Goal: Task Accomplishment & Management: Manage account settings

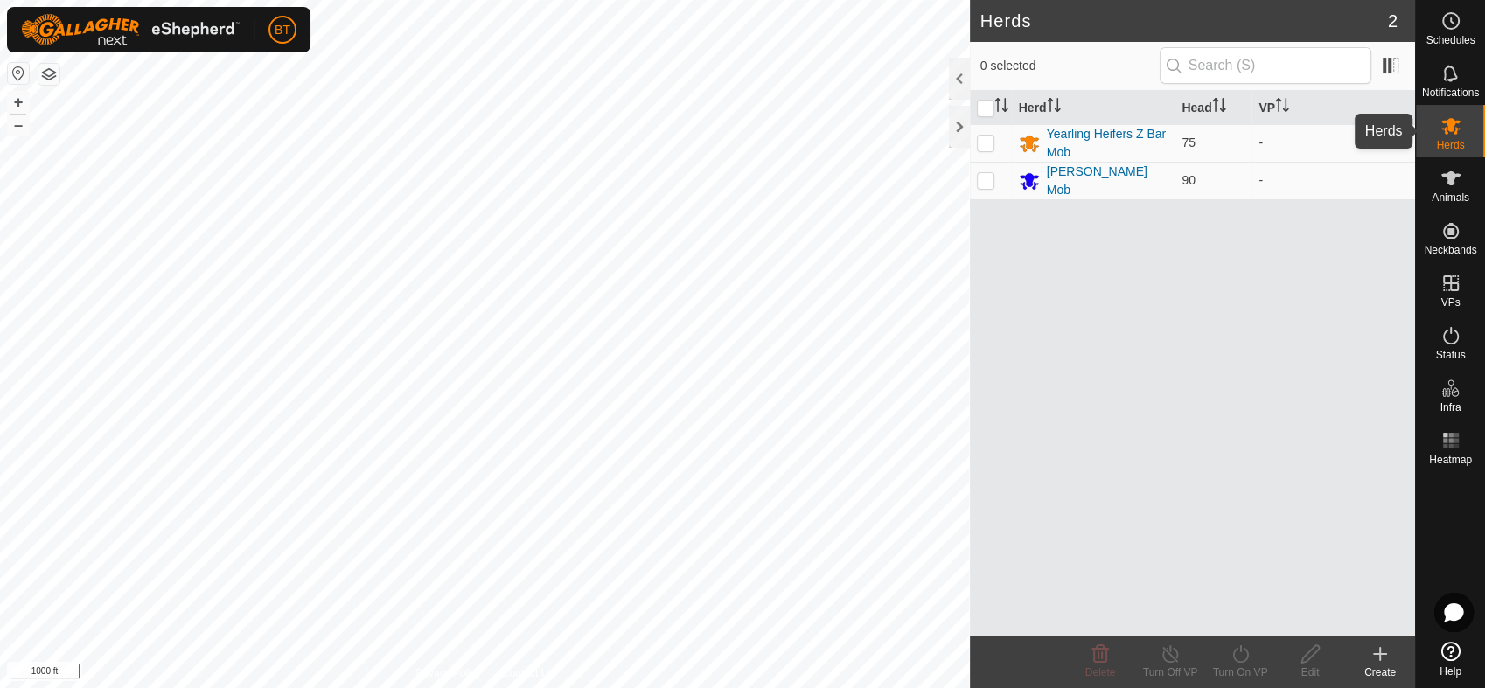
click at [1448, 127] on icon at bounding box center [1451, 126] width 19 height 17
click at [993, 148] on p-checkbox at bounding box center [985, 143] width 17 height 14
checkbox input "true"
click at [1242, 668] on div "Turn On VP" at bounding box center [1240, 673] width 70 height 16
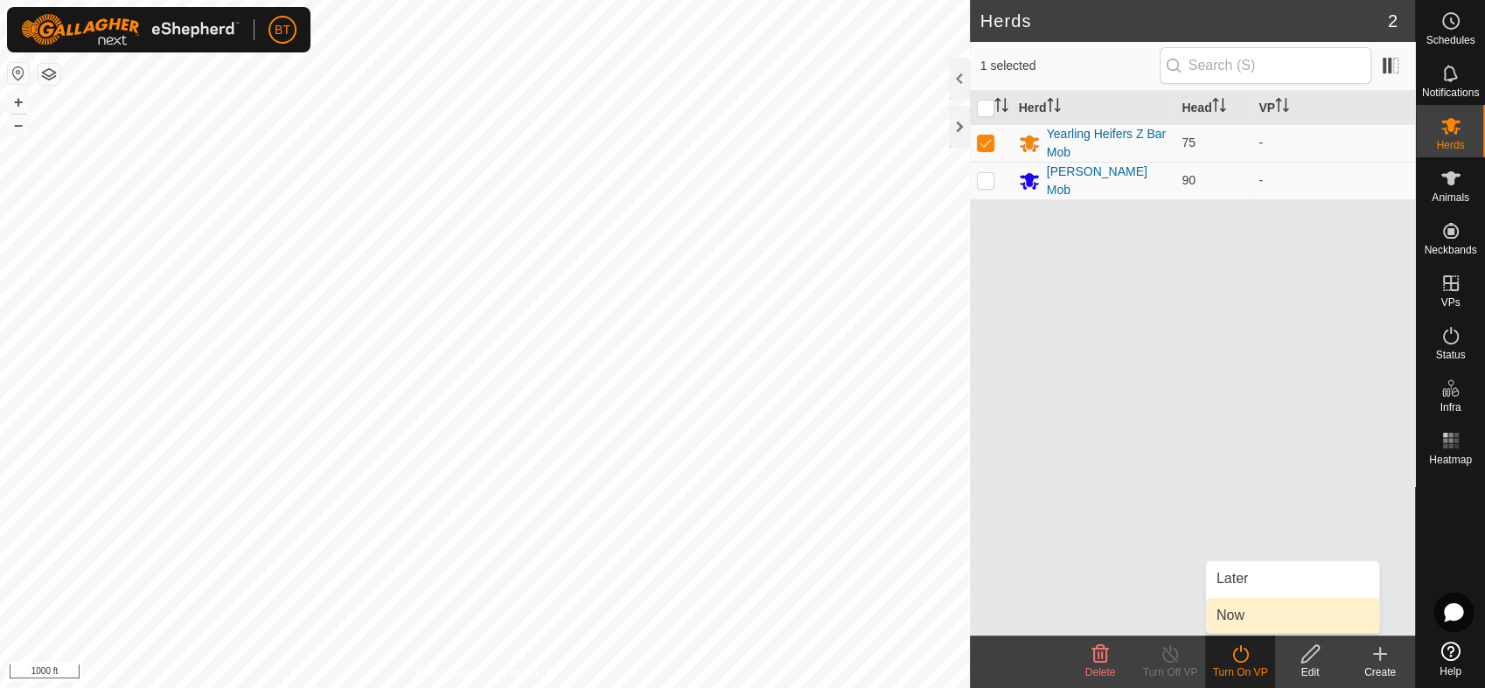
click at [1238, 609] on link "Now" at bounding box center [1292, 615] width 173 height 35
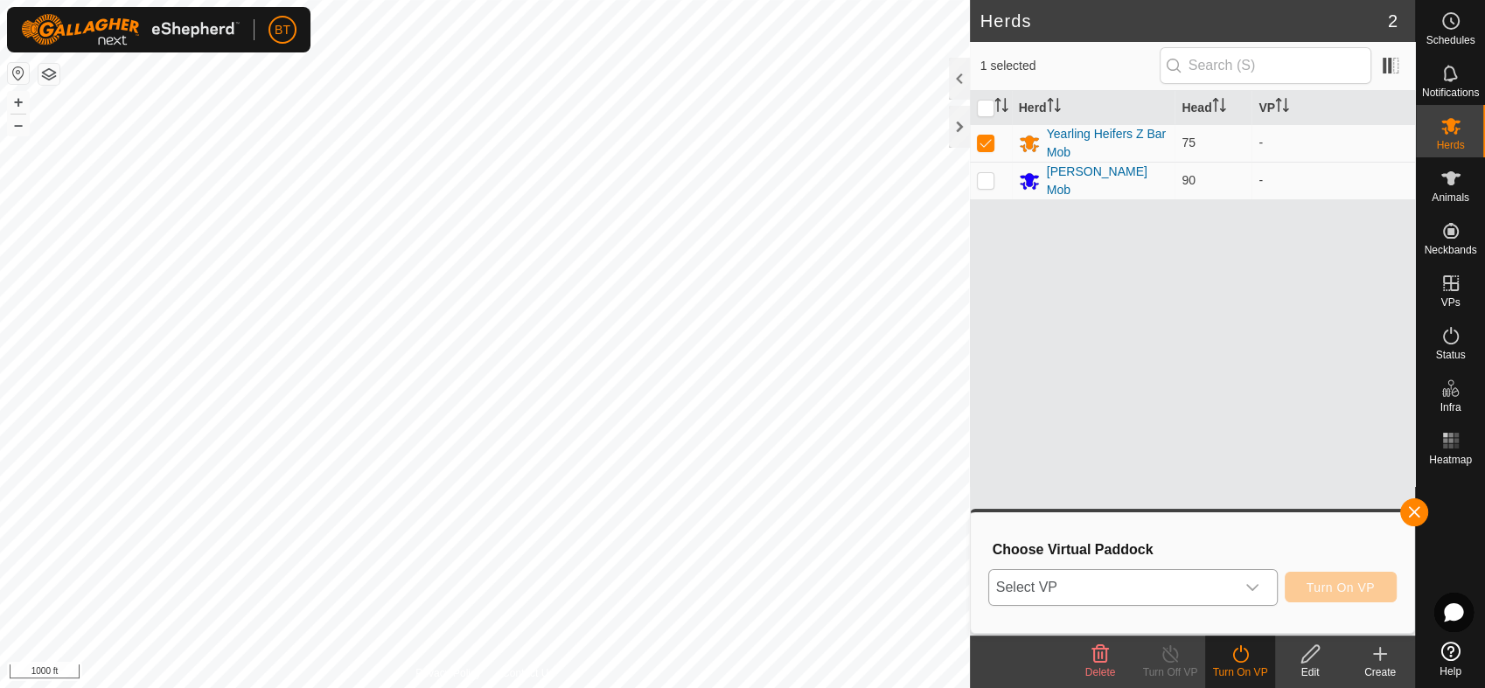
click at [1255, 586] on icon "dropdown trigger" at bounding box center [1253, 588] width 14 height 14
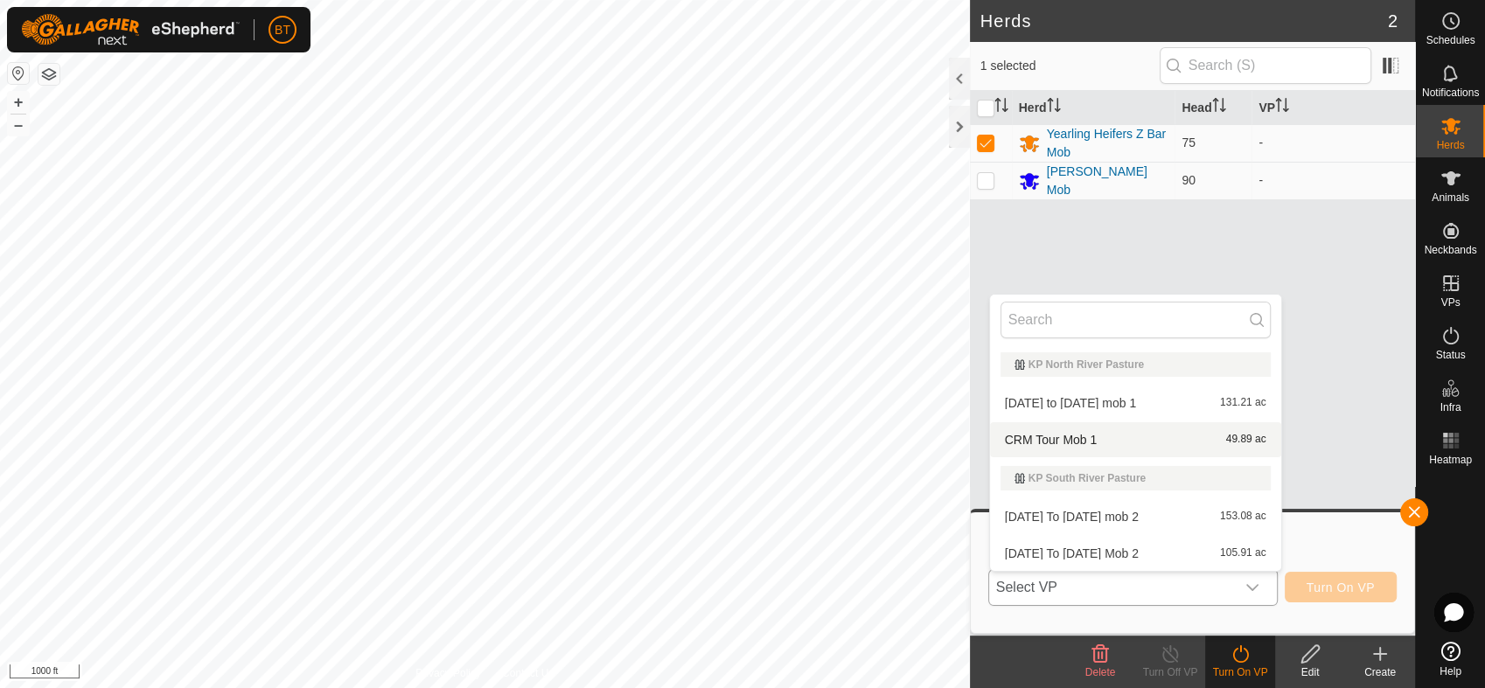
click at [1088, 441] on li "CRM Tour Mob 1 49.89 ac" at bounding box center [1135, 440] width 291 height 35
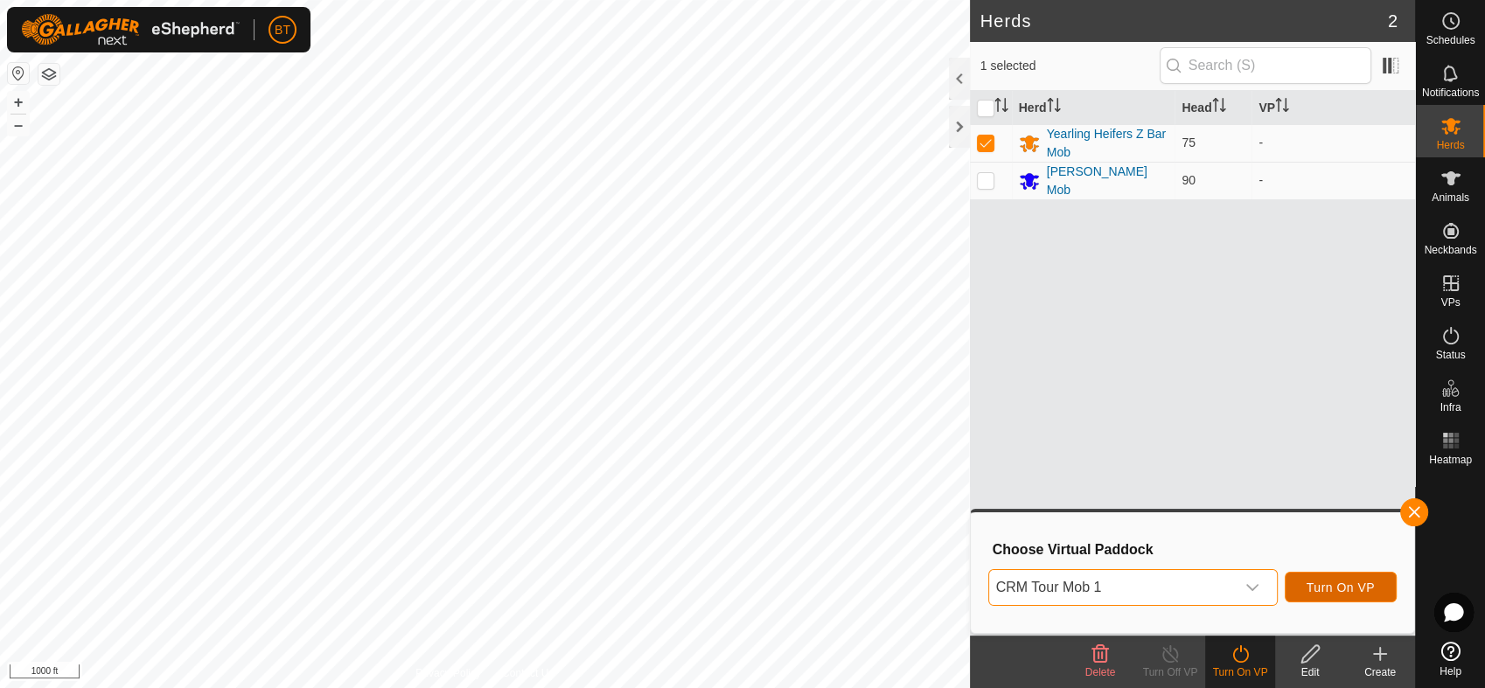
click at [1321, 587] on span "Turn On VP" at bounding box center [1341, 588] width 68 height 14
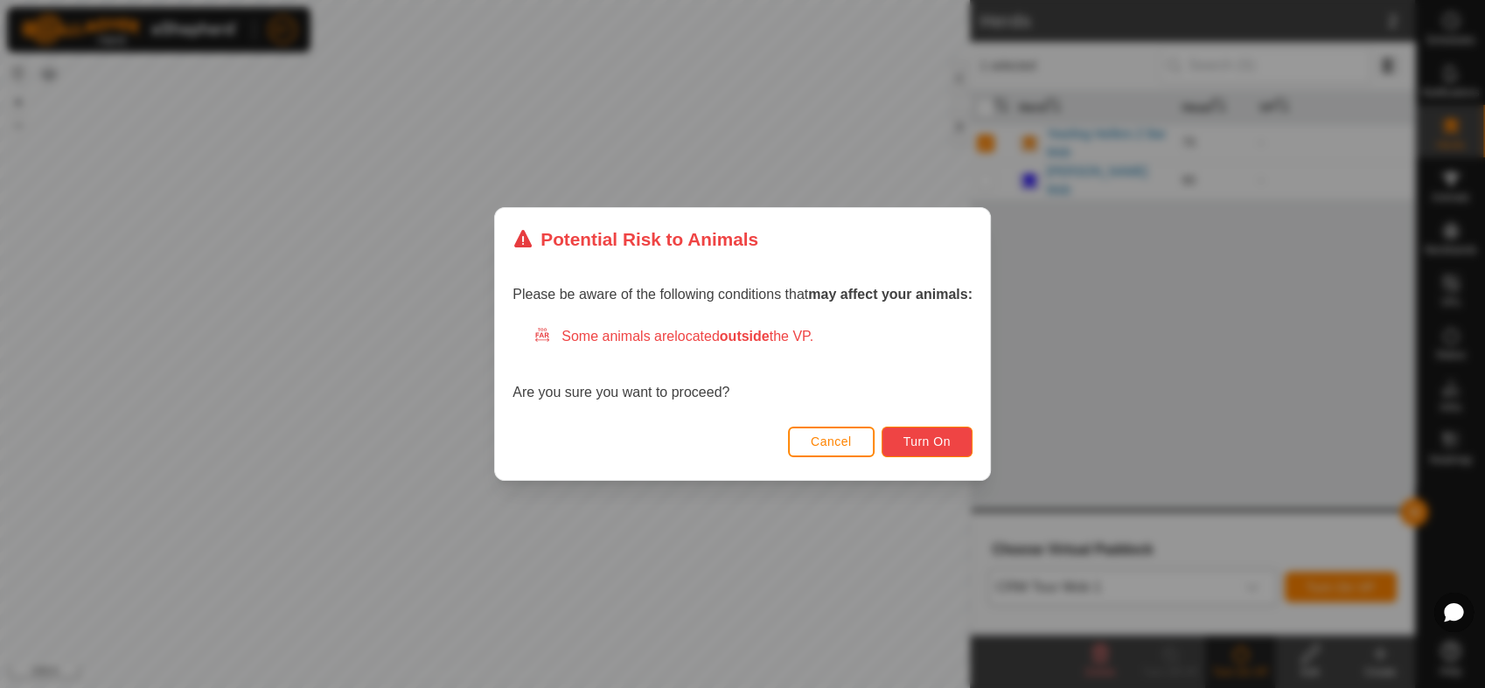
click at [943, 435] on span "Turn On" at bounding box center [927, 442] width 47 height 14
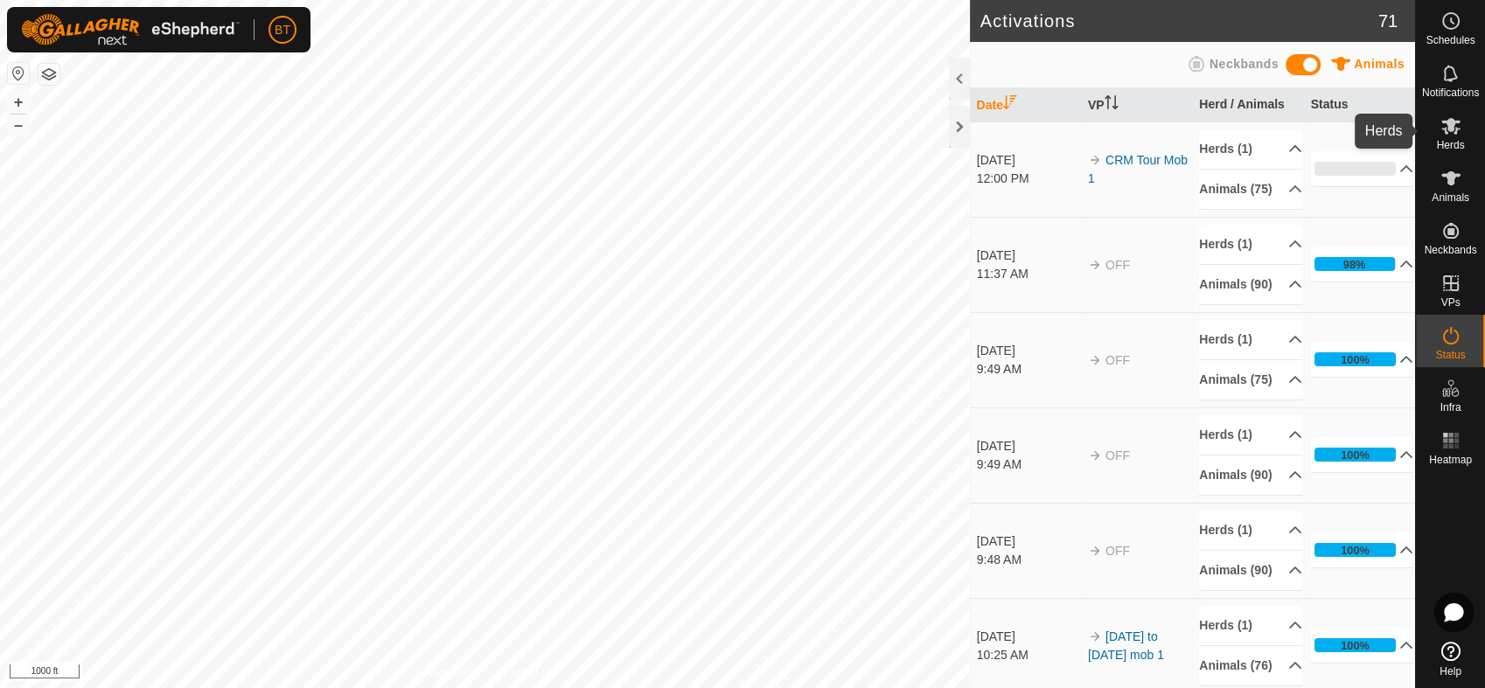
click at [1451, 140] on span "Herds" at bounding box center [1450, 145] width 28 height 10
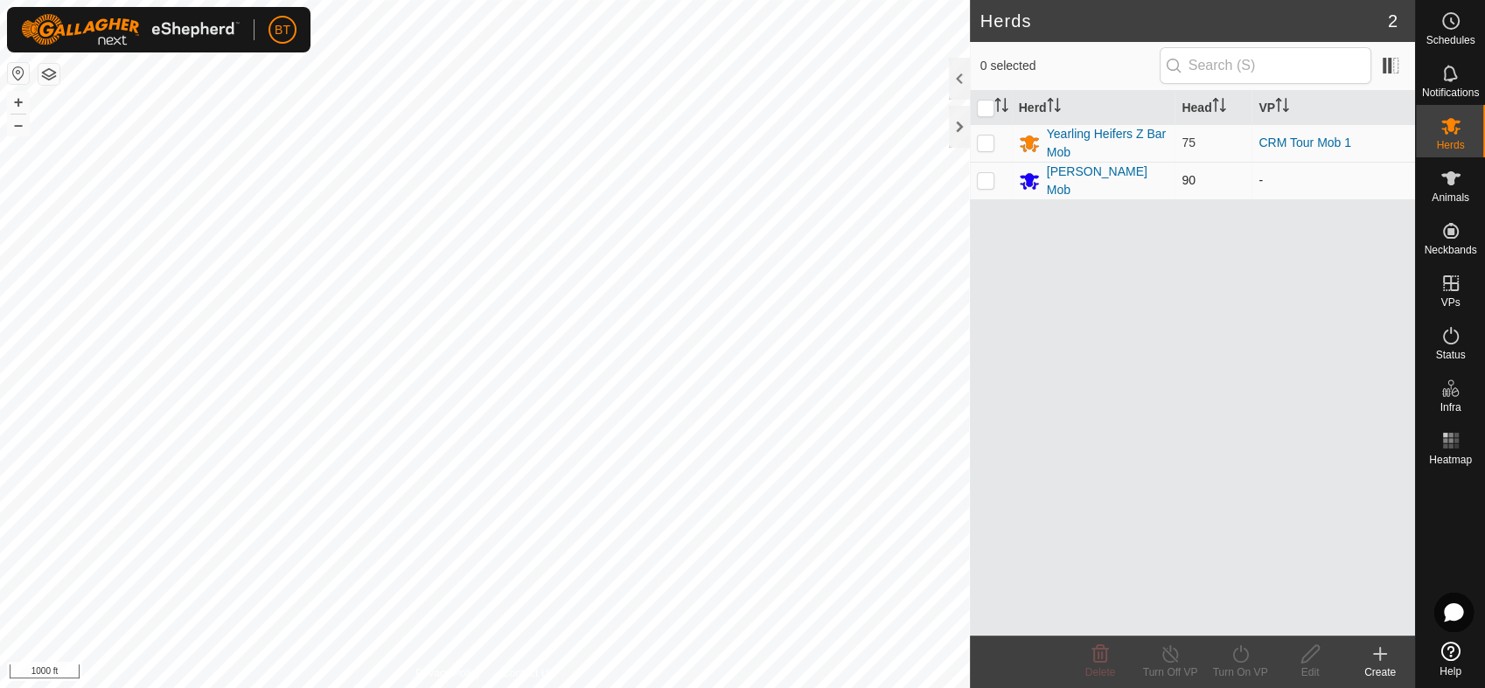
click at [987, 178] on p-checkbox at bounding box center [985, 180] width 17 height 14
checkbox input "true"
click at [1243, 659] on icon at bounding box center [1241, 654] width 22 height 21
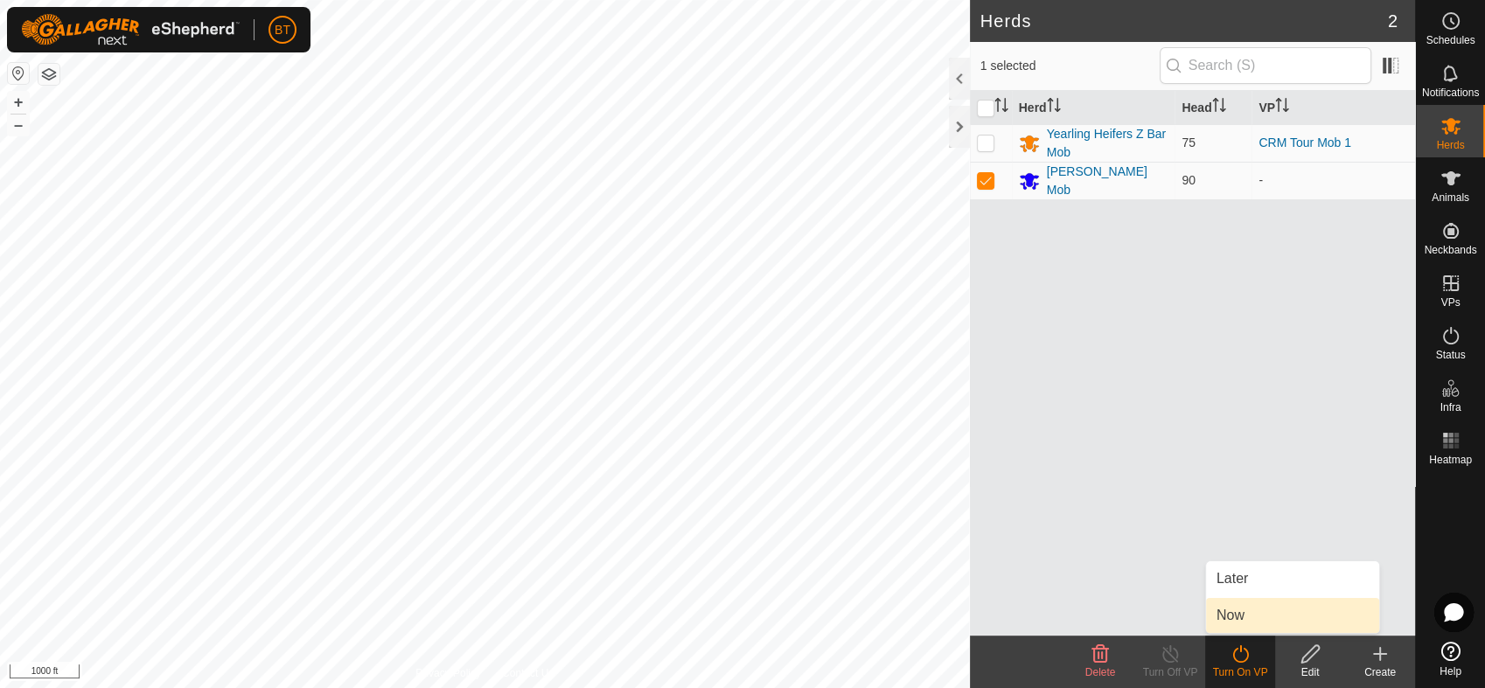
click at [1226, 608] on link "Now" at bounding box center [1292, 615] width 173 height 35
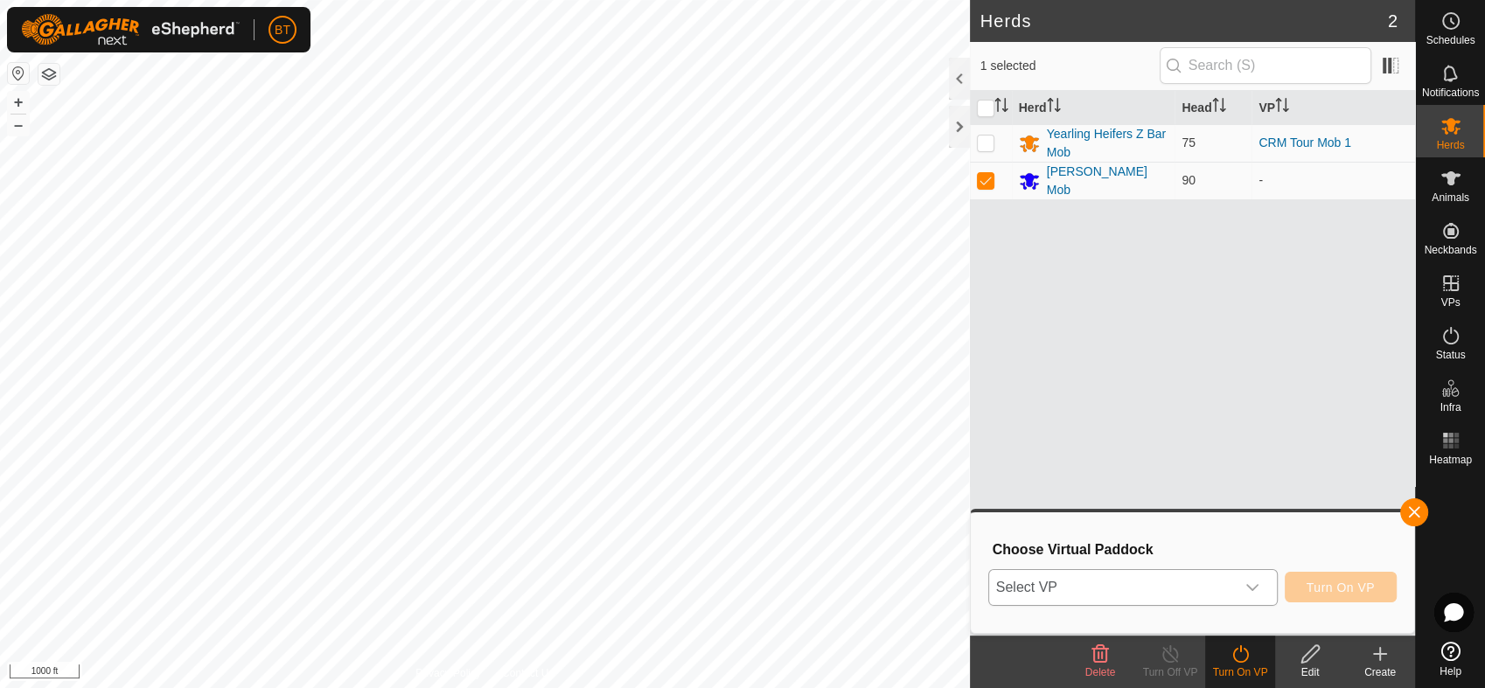
click at [1245, 583] on div "dropdown trigger" at bounding box center [1252, 587] width 35 height 35
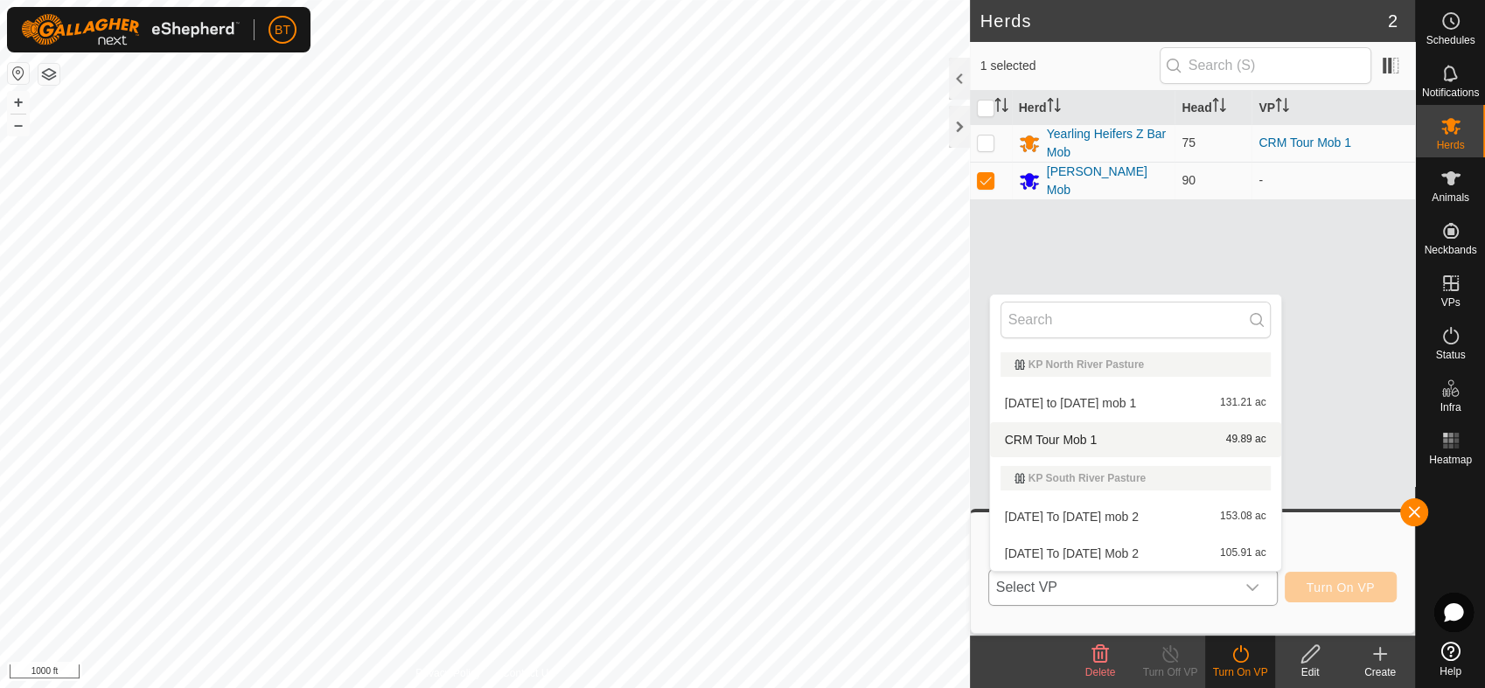
click at [1121, 437] on li "CRM Tour Mob 1 49.89 ac" at bounding box center [1135, 440] width 291 height 35
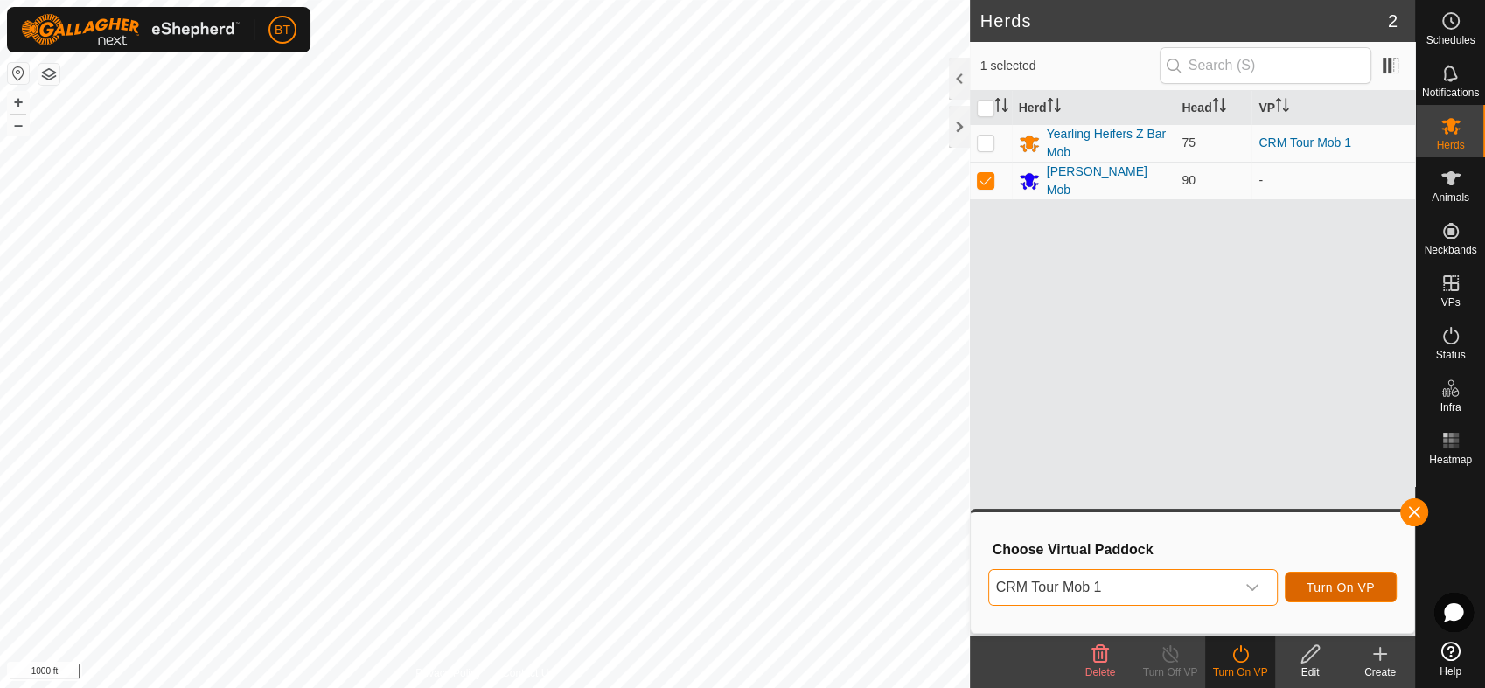
click at [1362, 587] on span "Turn On VP" at bounding box center [1341, 588] width 68 height 14
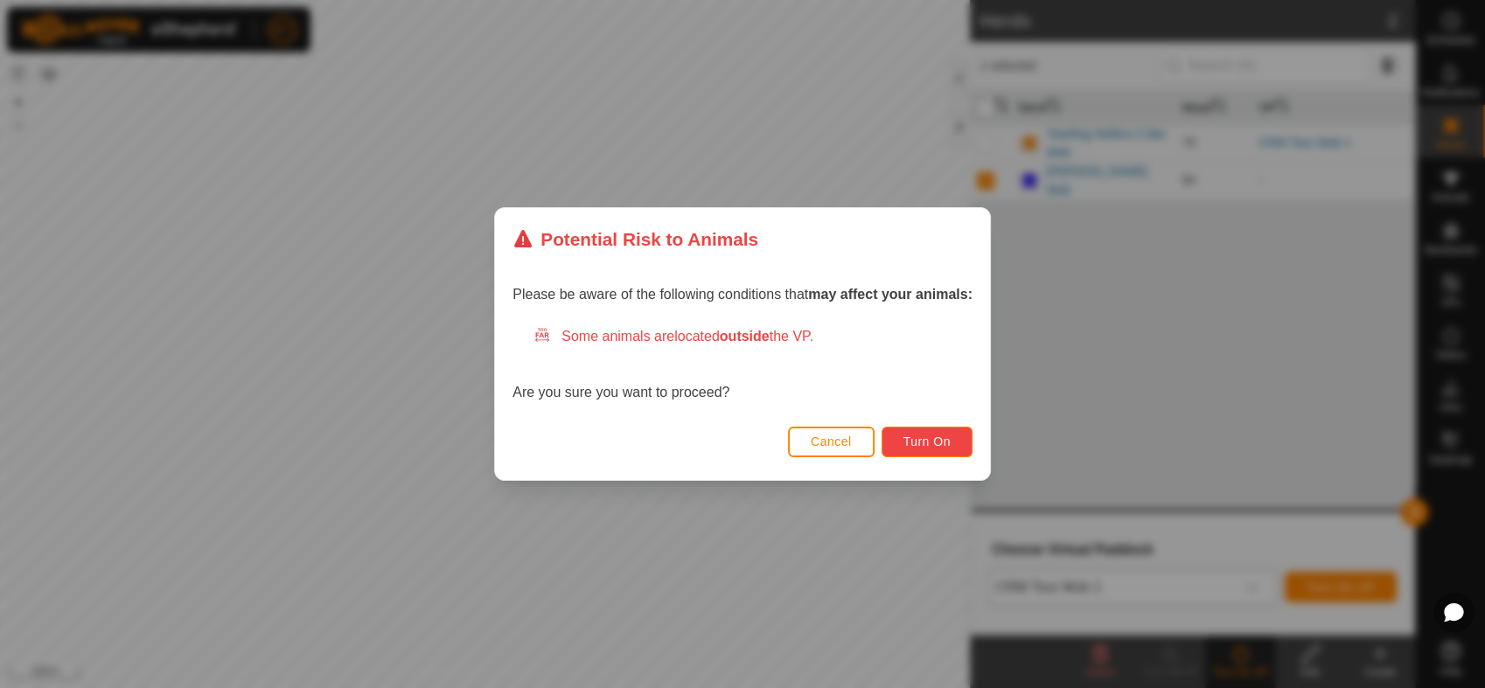
click at [939, 437] on span "Turn On" at bounding box center [927, 442] width 47 height 14
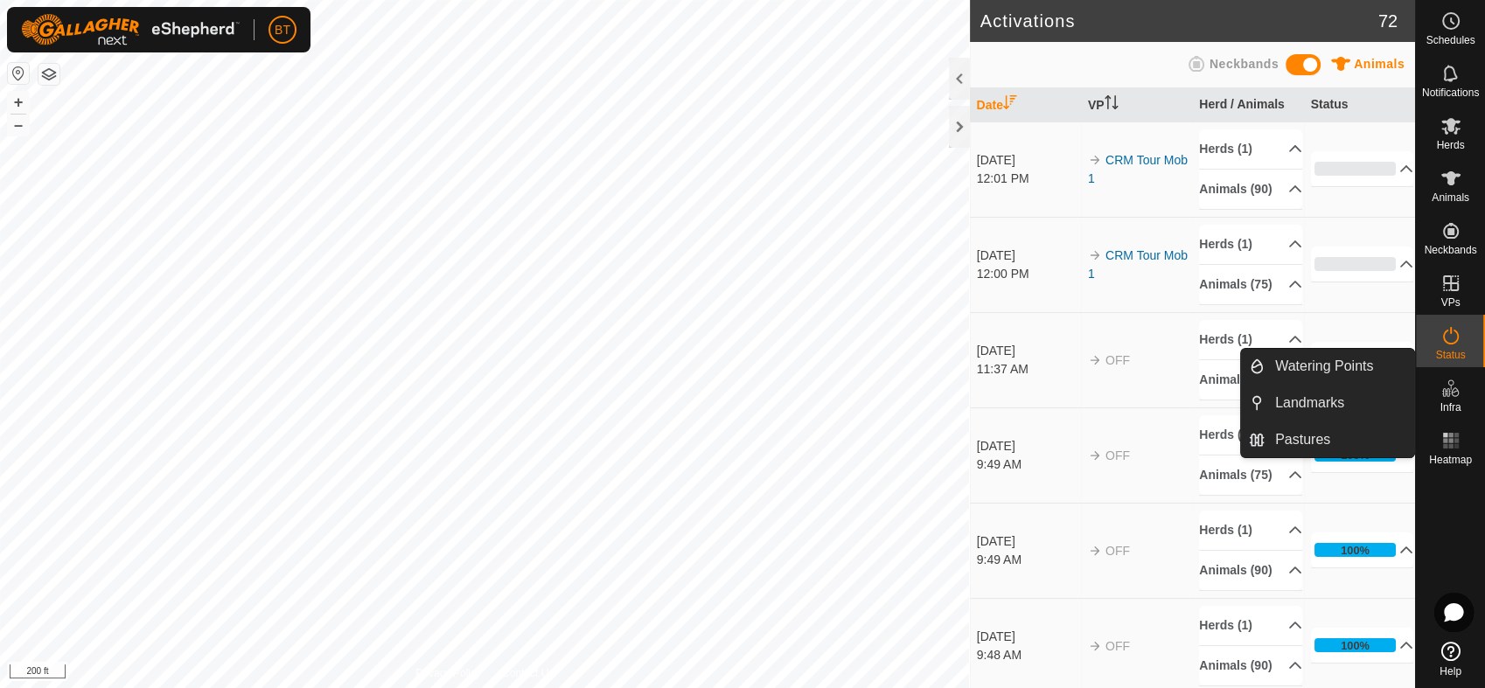
click at [1447, 400] on es-infrastructure-svg-icon at bounding box center [1451, 388] width 31 height 28
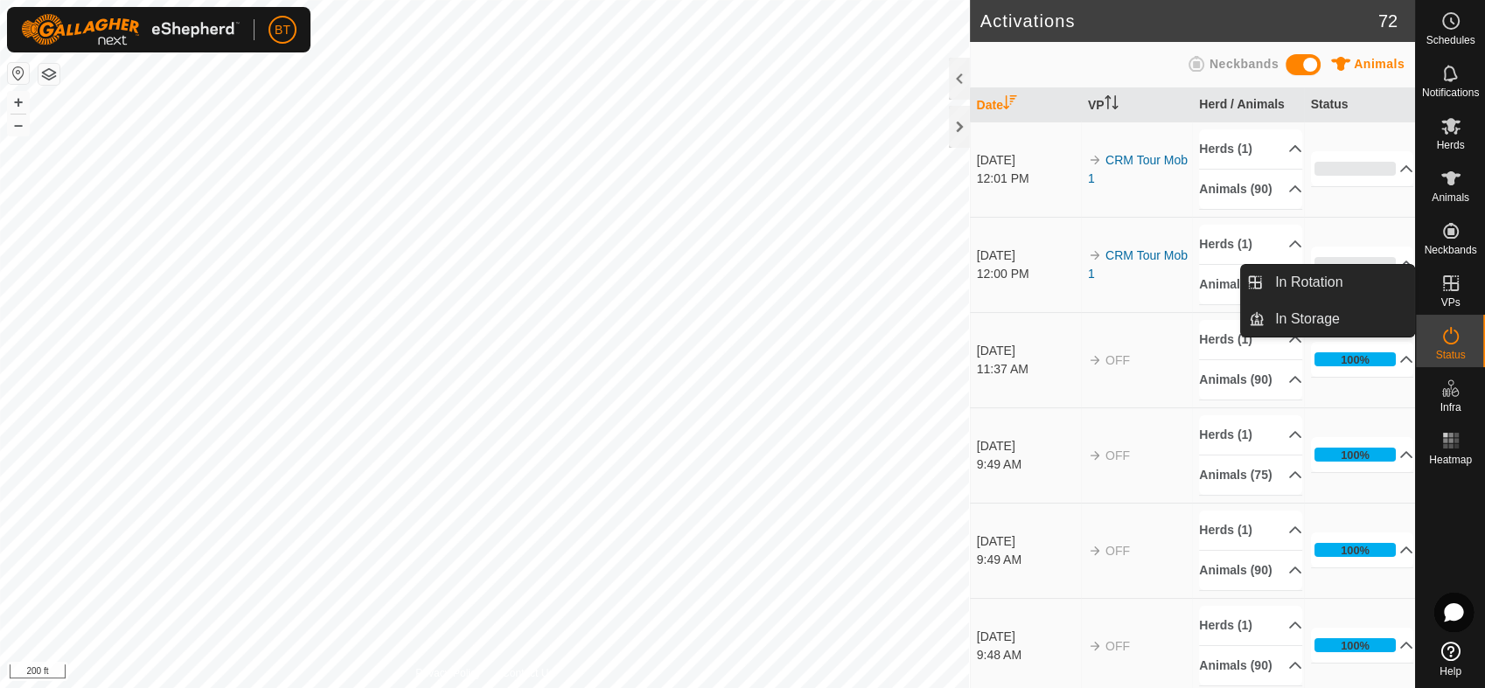
click at [1446, 291] on icon at bounding box center [1451, 283] width 21 height 21
click at [1338, 287] on link "In Rotation" at bounding box center [1340, 282] width 150 height 35
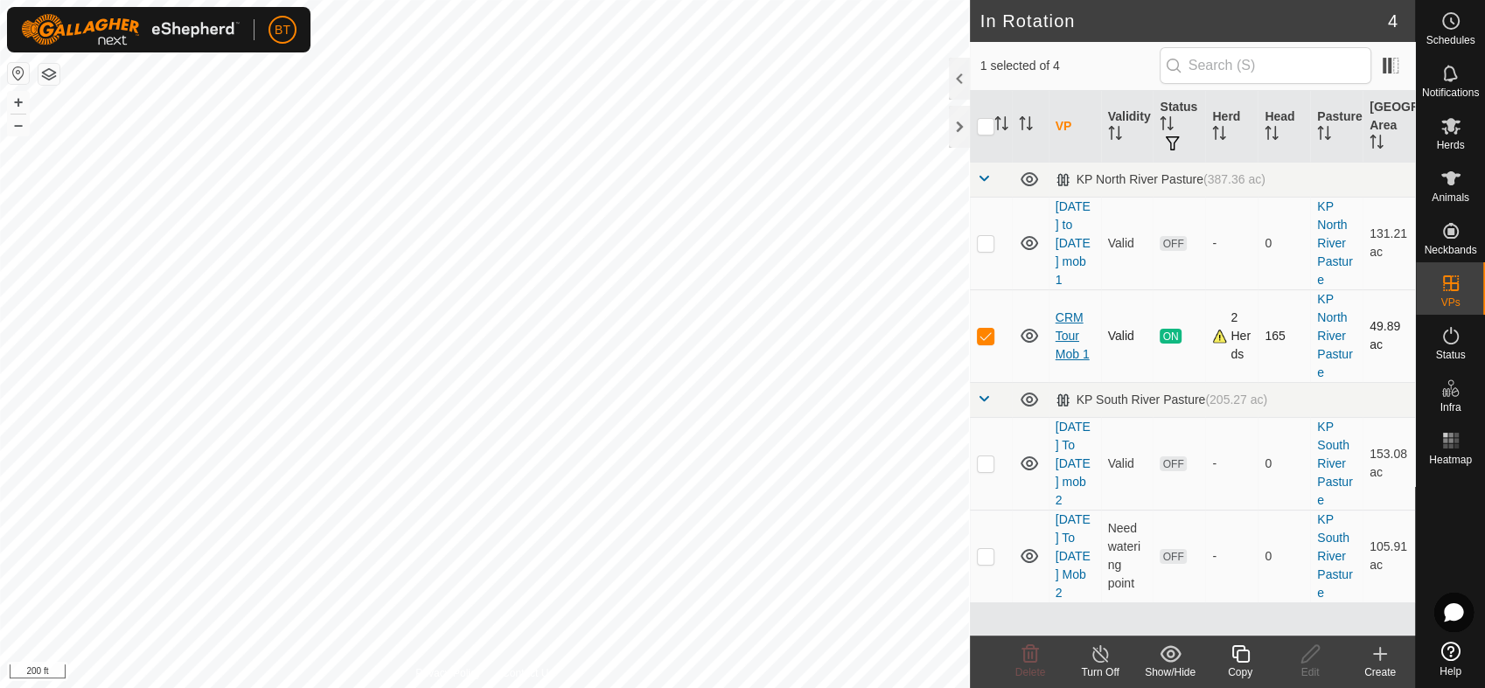
click at [1076, 318] on link "CRM Tour Mob 1" at bounding box center [1073, 336] width 34 height 51
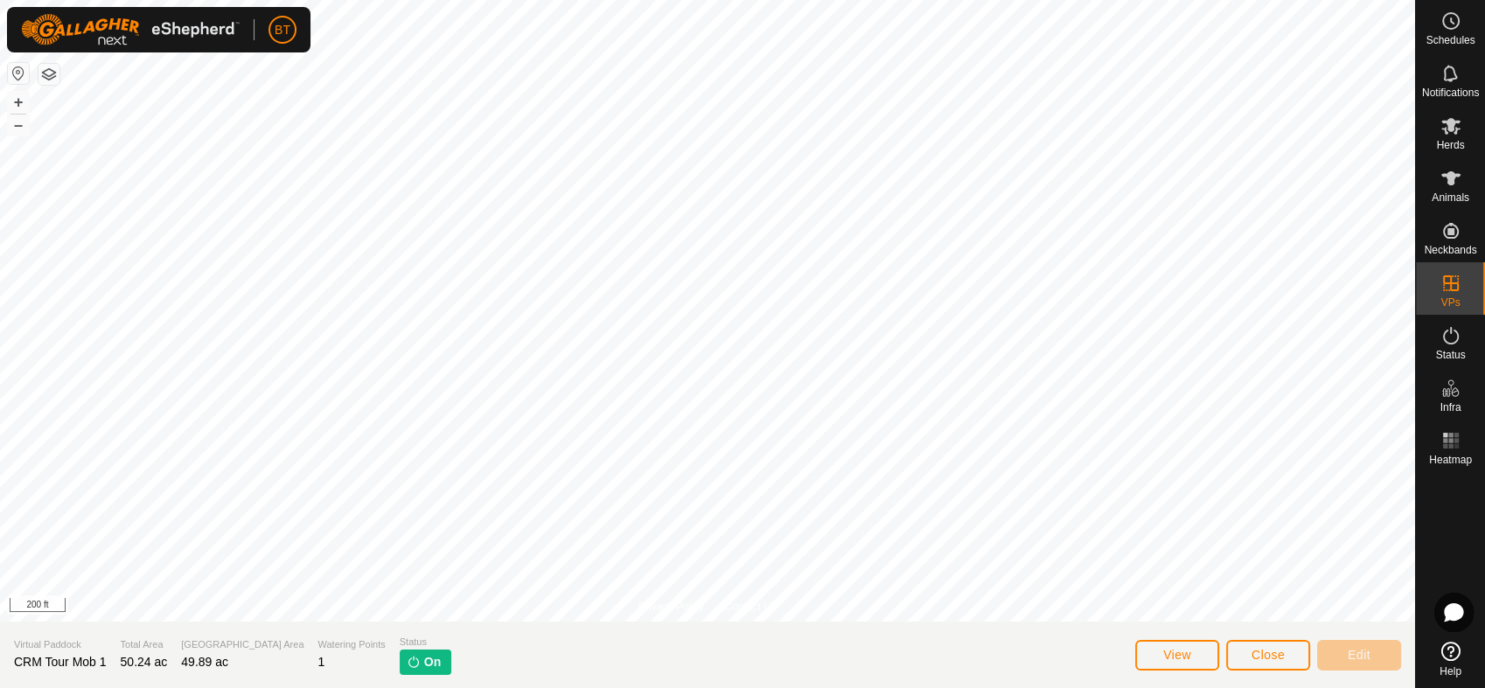
click at [407, 660] on img at bounding box center [414, 662] width 14 height 14
click at [1445, 131] on icon at bounding box center [1451, 126] width 19 height 17
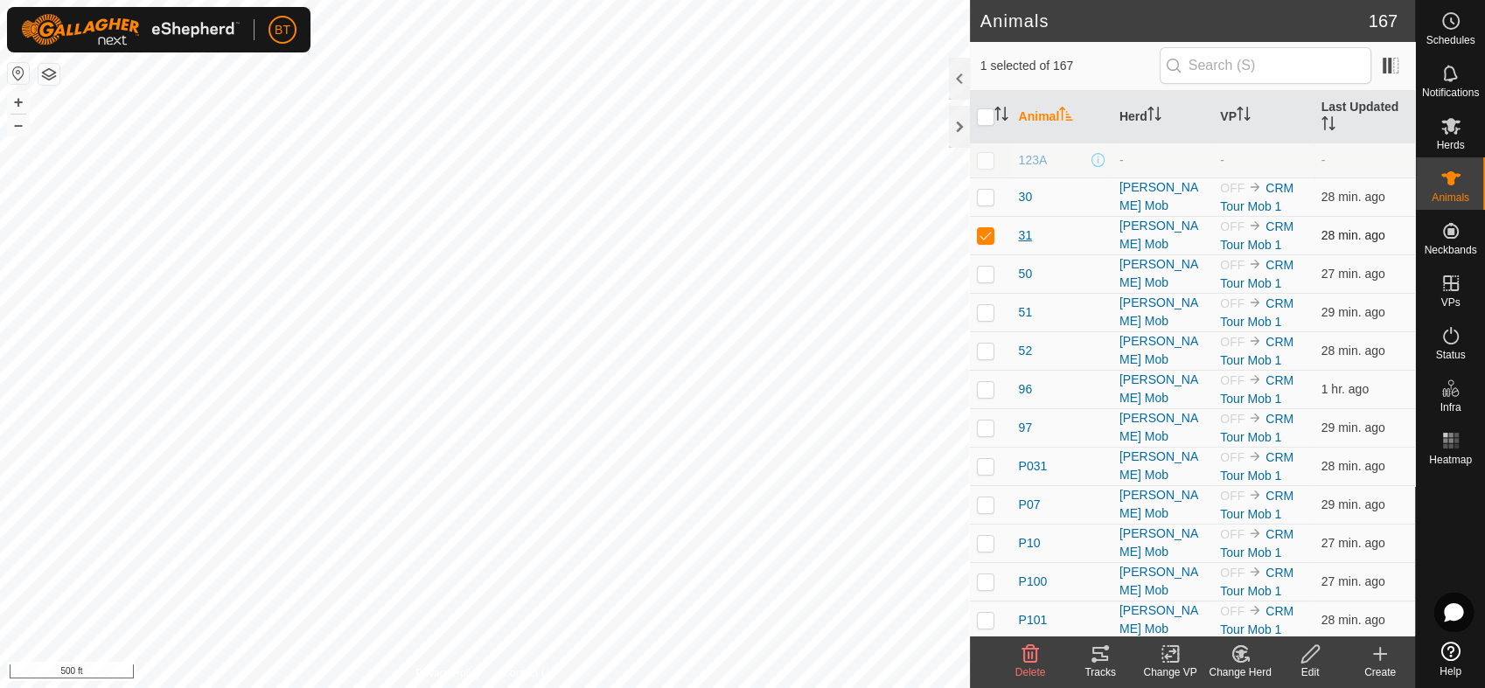
click at [1025, 237] on span "31" at bounding box center [1026, 236] width 14 height 18
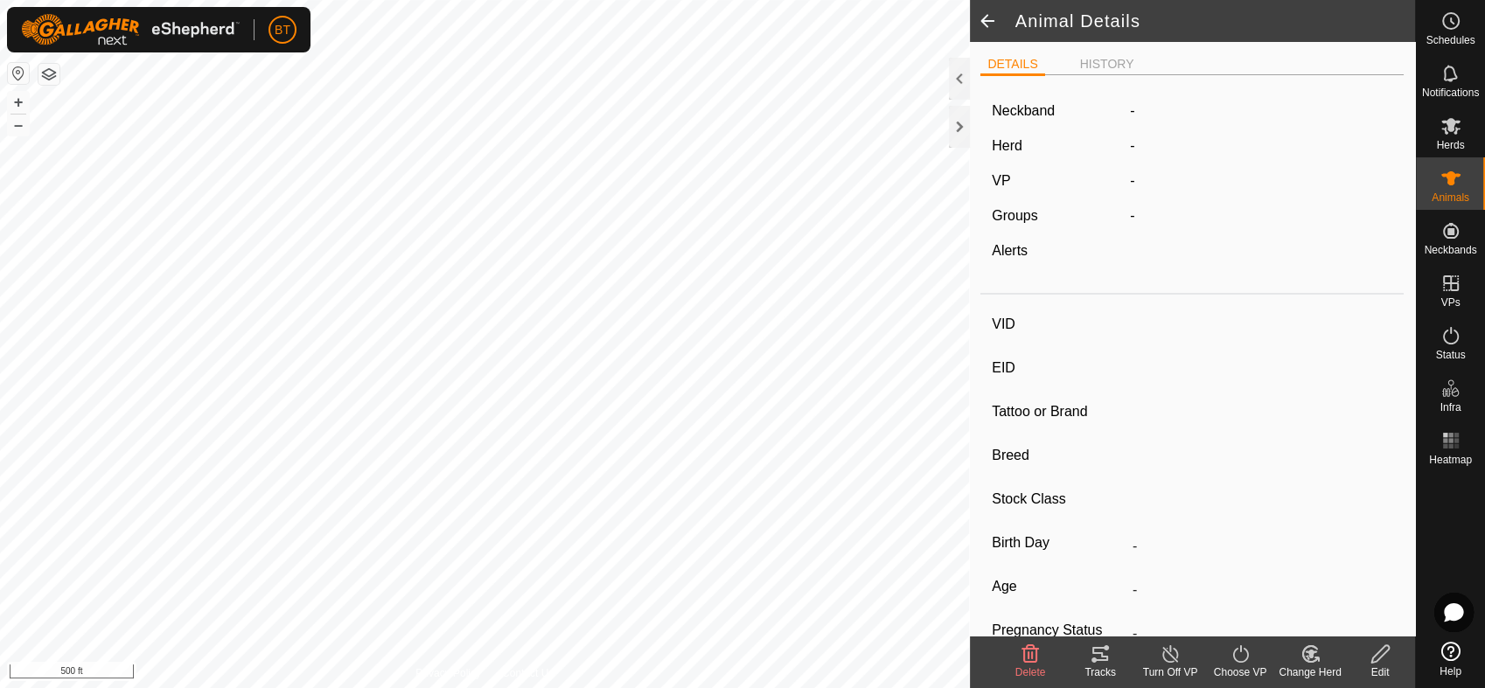
type input "31"
type input "-"
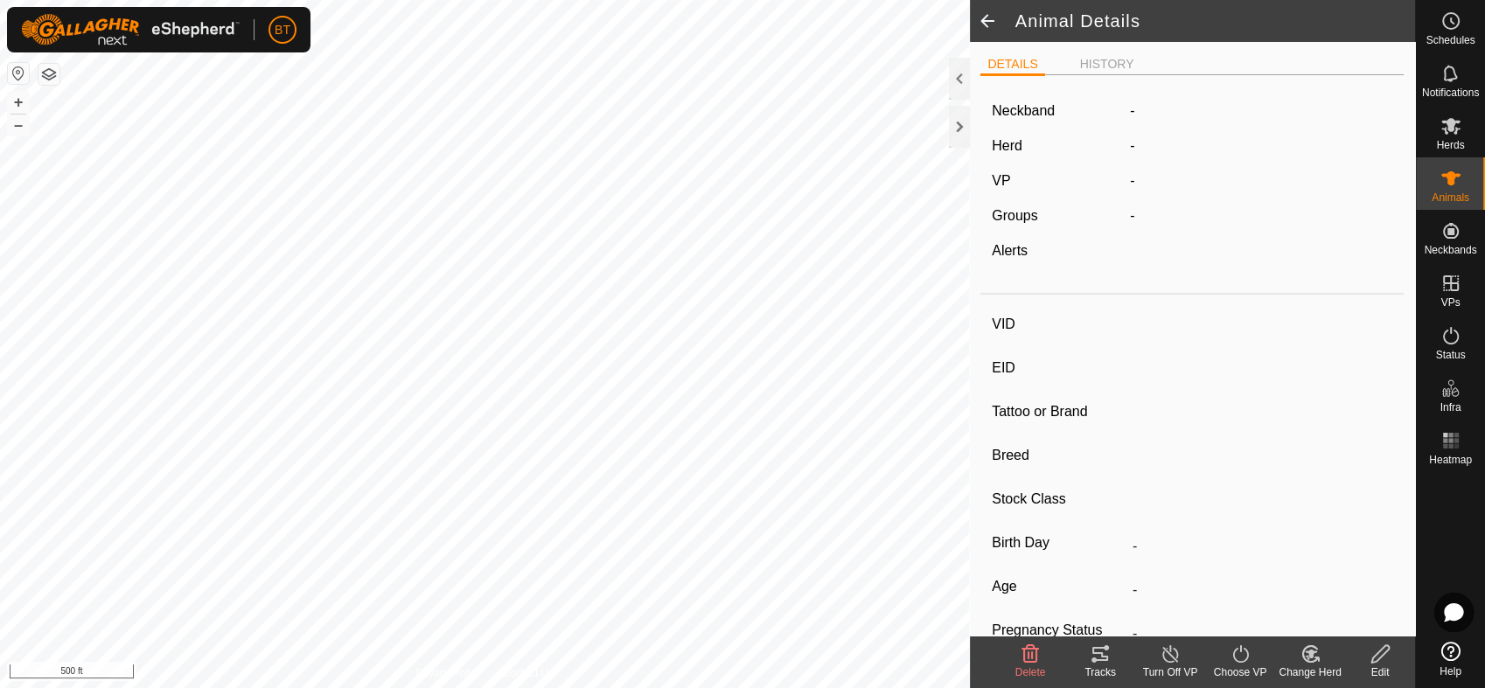
type input "0 kg"
type input "-"
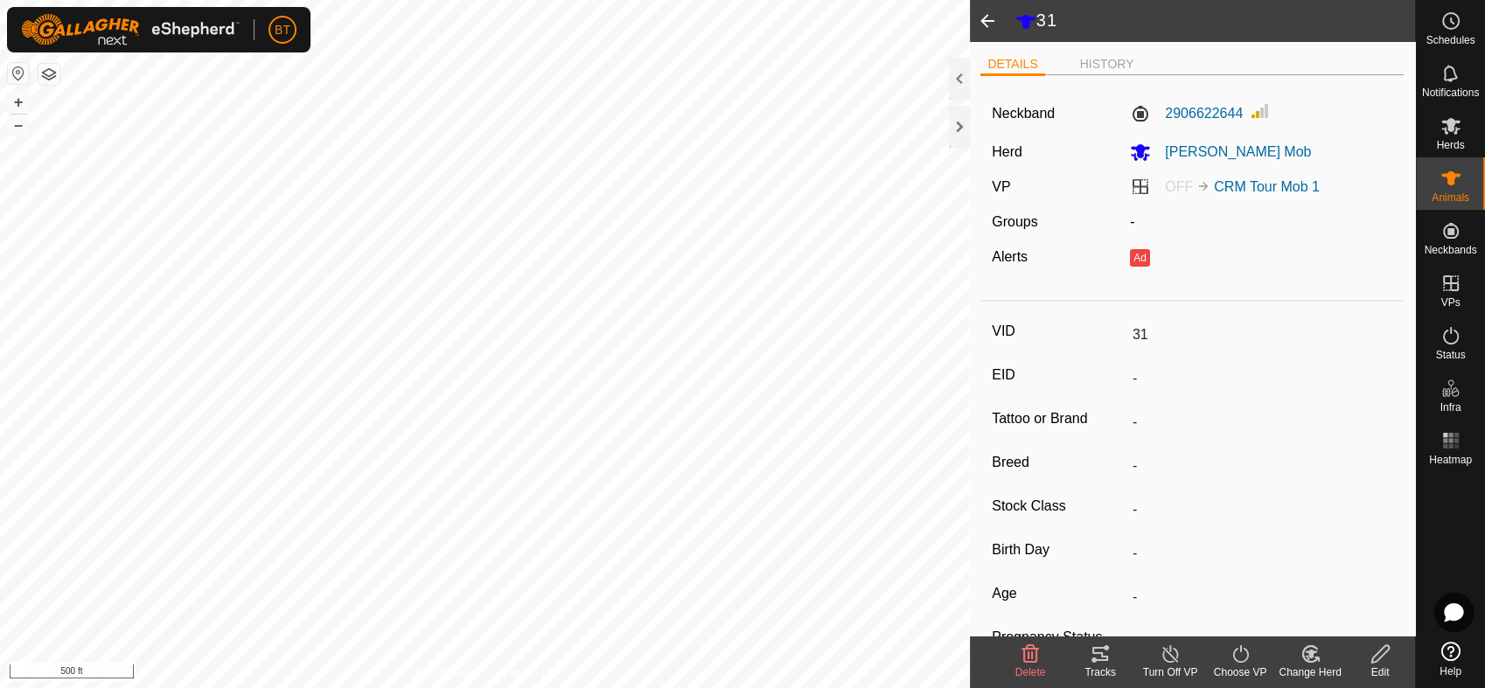
click at [1103, 663] on icon at bounding box center [1100, 654] width 21 height 21
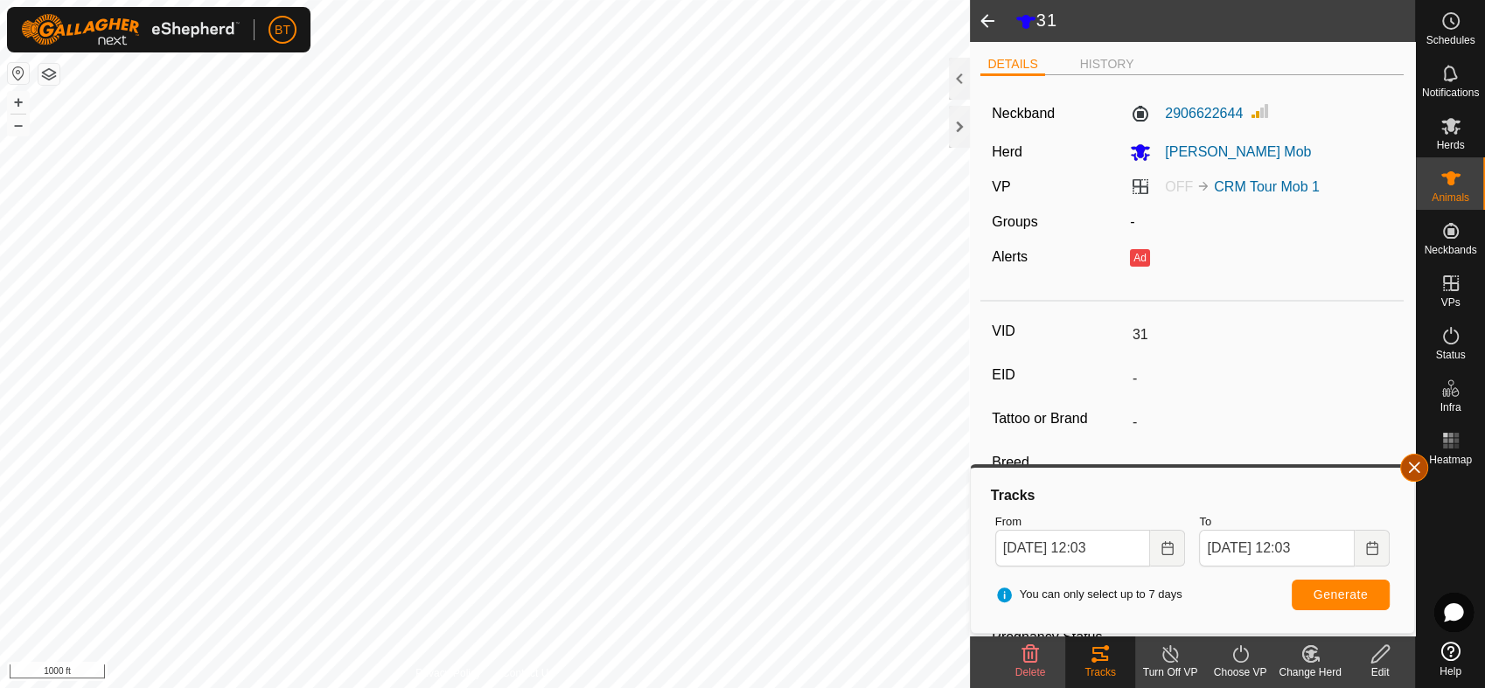
click at [1412, 462] on button "button" at bounding box center [1415, 468] width 28 height 28
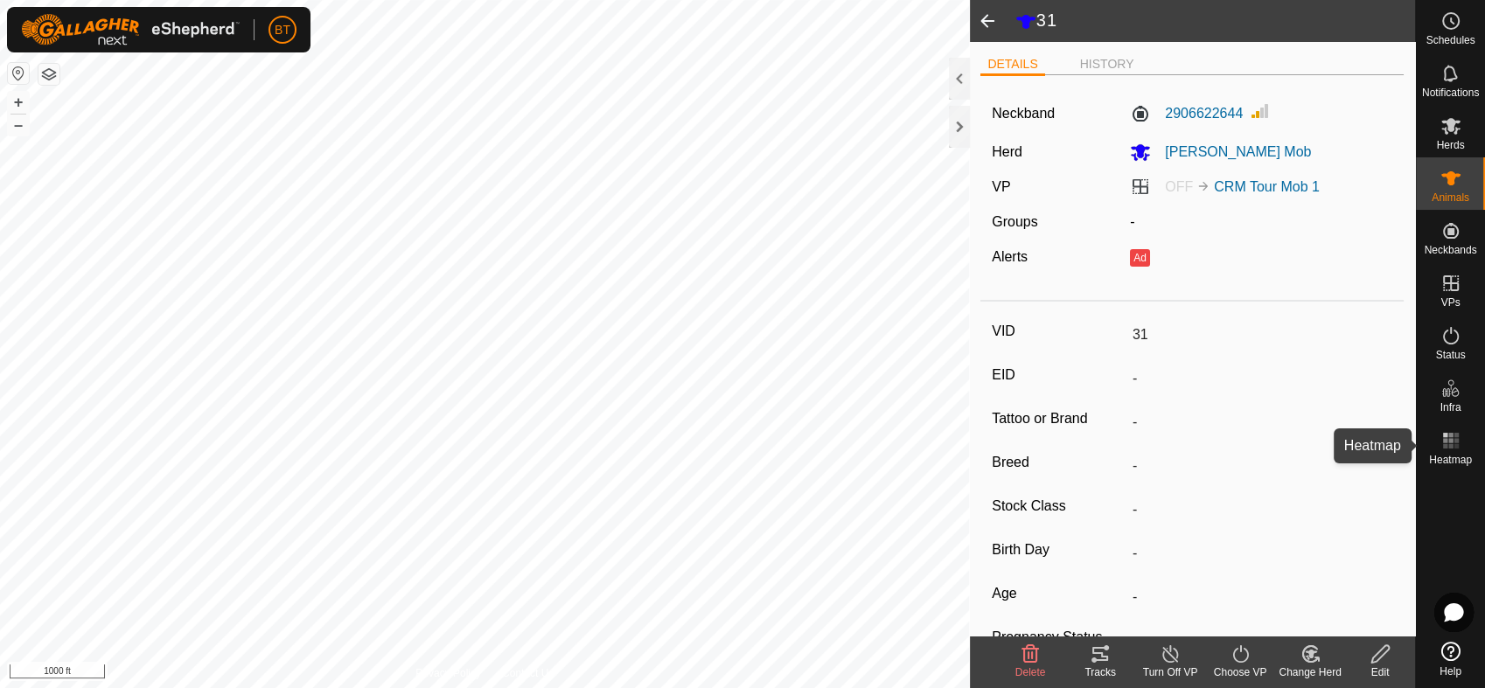
click at [1445, 443] on icon at bounding box center [1451, 440] width 21 height 21
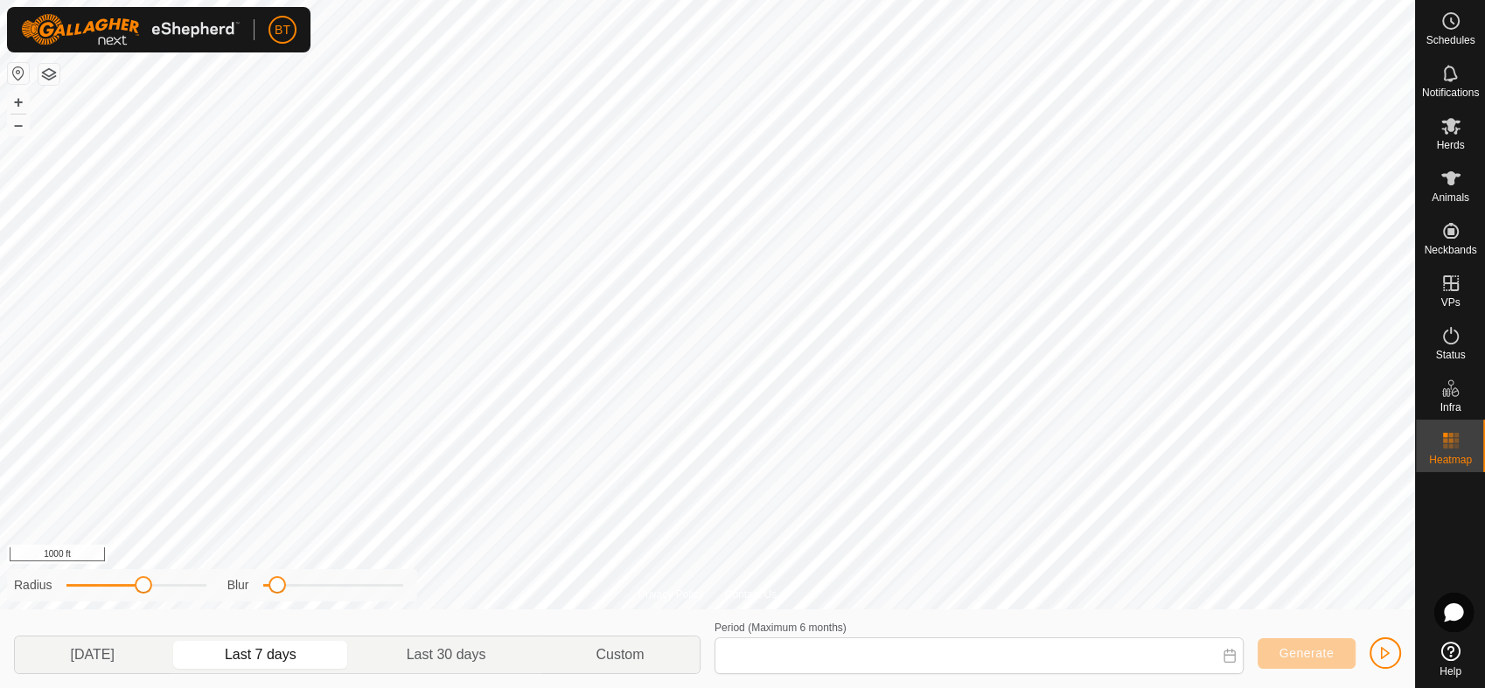
type input "[DATE] - [DATE]"
click at [903, 650] on div "Privacy Policy Contact Us WP 9 Type: trough Capacity: 100L Water Level: 100% Dr…" at bounding box center [707, 344] width 1415 height 688
click at [1452, 140] on span "Herds" at bounding box center [1450, 145] width 28 height 10
